Goal: Transaction & Acquisition: Purchase product/service

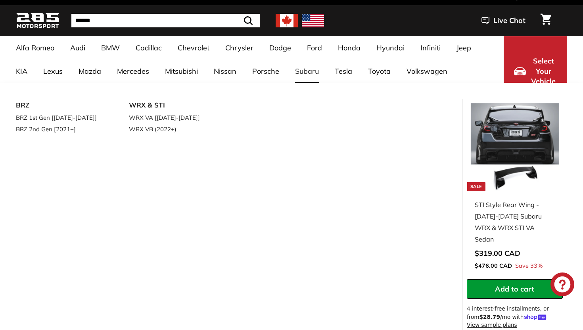
scroll to position [25, 0]
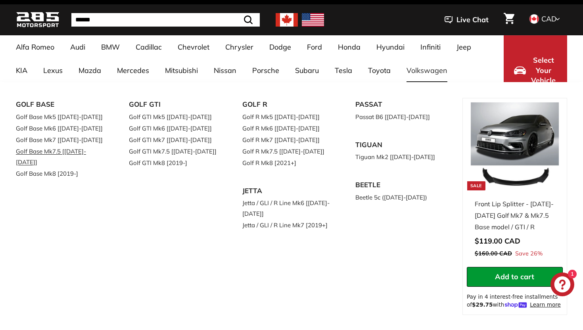
click at [76, 148] on link "Golf Base Mk7.5 [[DATE]-[DATE]]" at bounding box center [61, 157] width 91 height 22
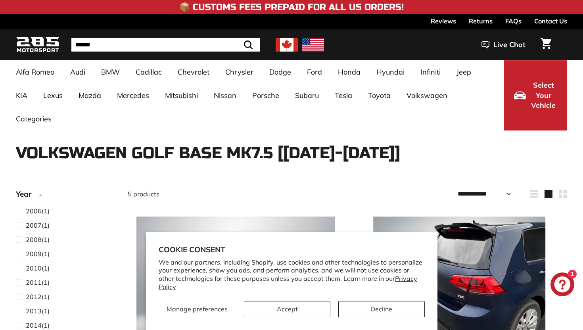
select select "**********"
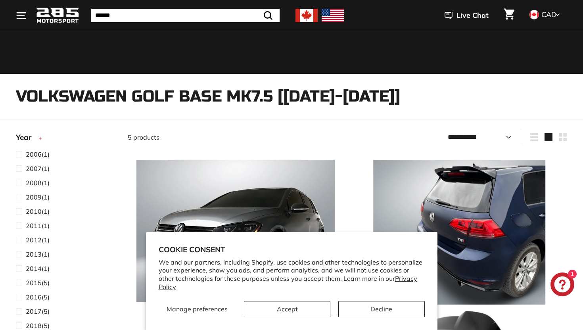
scroll to position [57, 0]
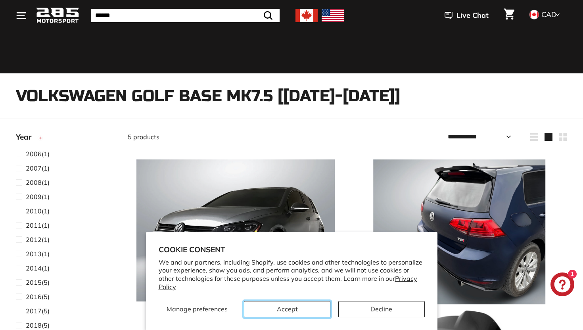
click at [292, 308] on button "Accept" at bounding box center [287, 309] width 86 height 16
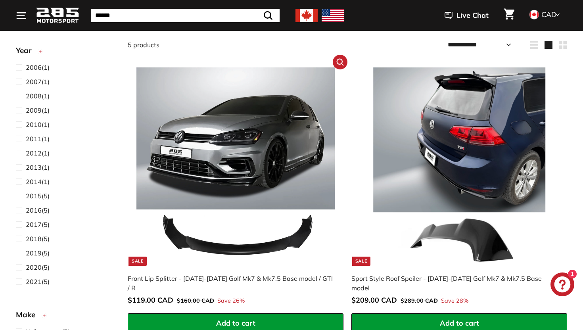
scroll to position [155, 0]
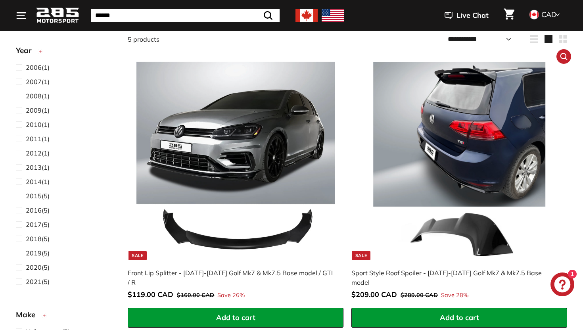
click at [417, 178] on img at bounding box center [459, 161] width 198 height 198
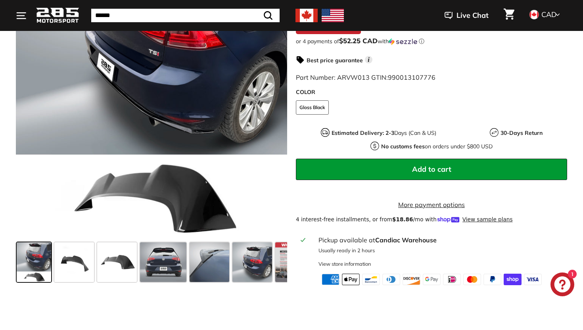
scroll to position [247, 0]
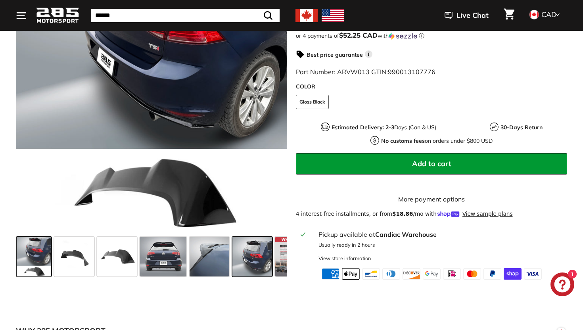
click at [257, 269] on span at bounding box center [252, 257] width 40 height 40
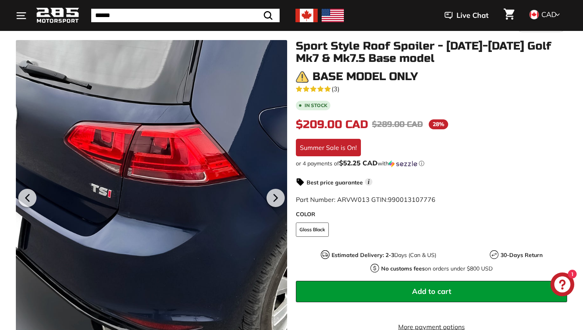
scroll to position [116, 0]
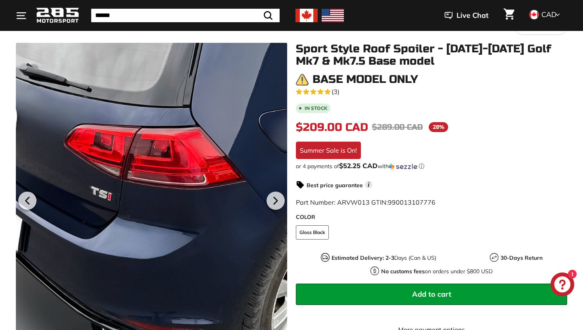
click at [207, 131] on div at bounding box center [151, 199] width 271 height 313
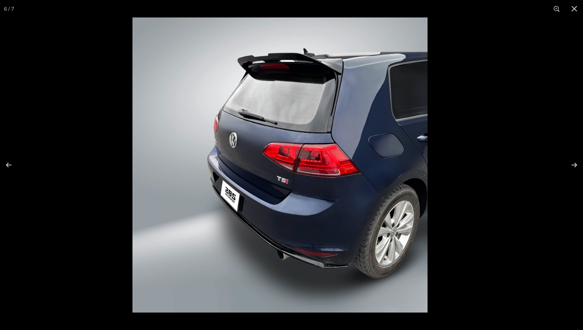
click at [288, 79] on img at bounding box center [279, 164] width 295 height 295
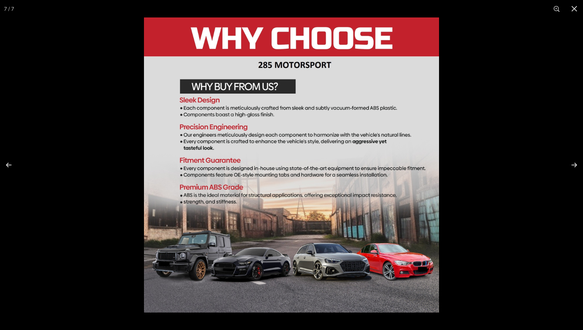
scroll to position [0, 29]
click at [466, 171] on div at bounding box center [435, 182] width 583 height 330
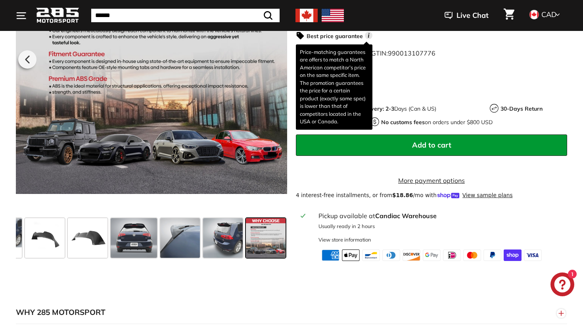
scroll to position [266, 0]
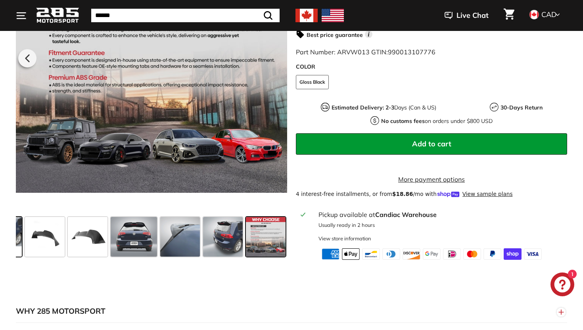
click at [17, 237] on span at bounding box center [4, 237] width 34 height 40
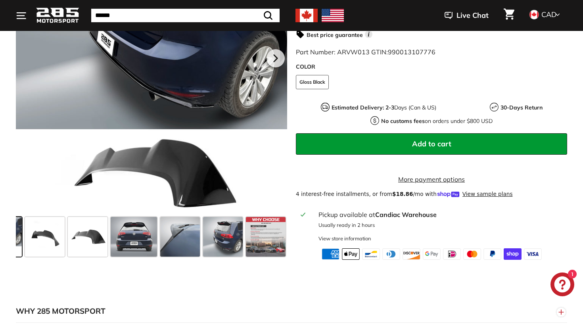
scroll to position [0, 0]
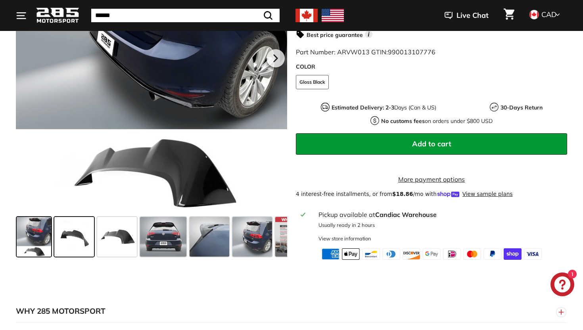
click at [68, 244] on span at bounding box center [74, 237] width 40 height 40
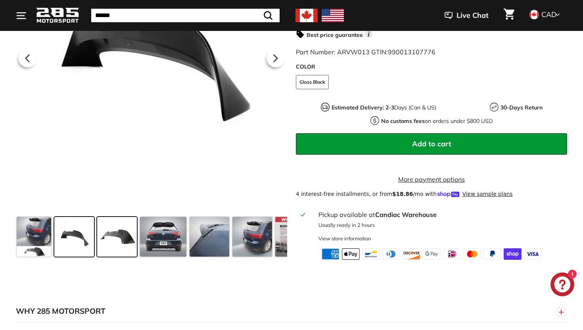
click at [125, 251] on span at bounding box center [117, 237] width 40 height 40
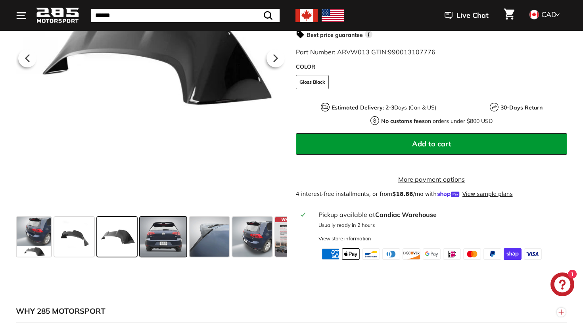
click at [165, 250] on span at bounding box center [163, 237] width 47 height 40
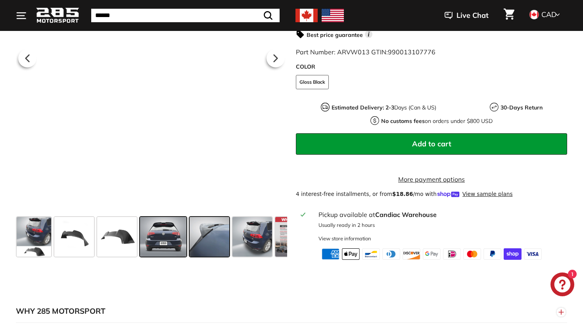
click at [202, 250] on span at bounding box center [210, 237] width 40 height 40
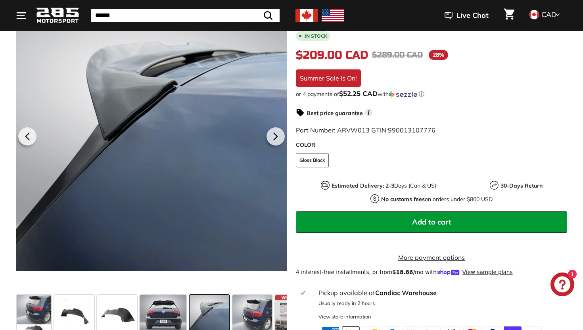
scroll to position [200, 0]
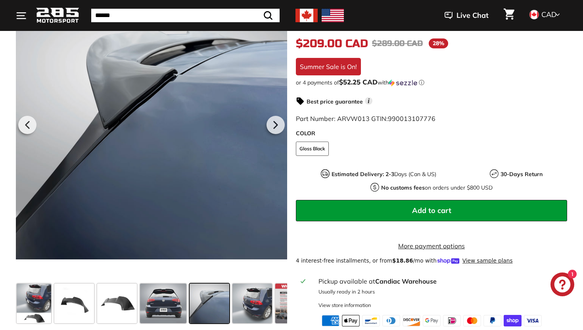
click at [63, 25] on div "285 Motorsport" at bounding box center [64, 15] width 56 height 27
click at [66, 23] on img at bounding box center [58, 15] width 44 height 19
